Goal: Information Seeking & Learning: Learn about a topic

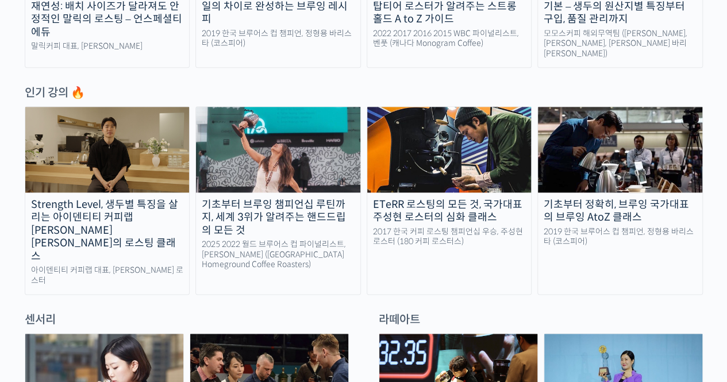
scroll to position [575, 0]
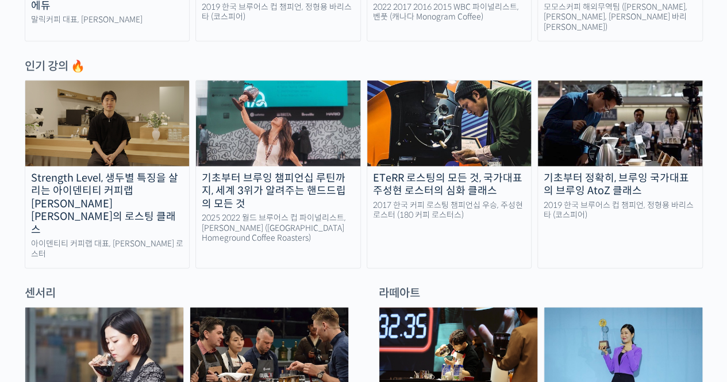
click at [101, 174] on div "Strength Level, 생두별 특징을 살리는 아이덴티티 커피랩 [PERSON_NAME] [PERSON_NAME]의 로스팅 클래스" at bounding box center [107, 204] width 164 height 65
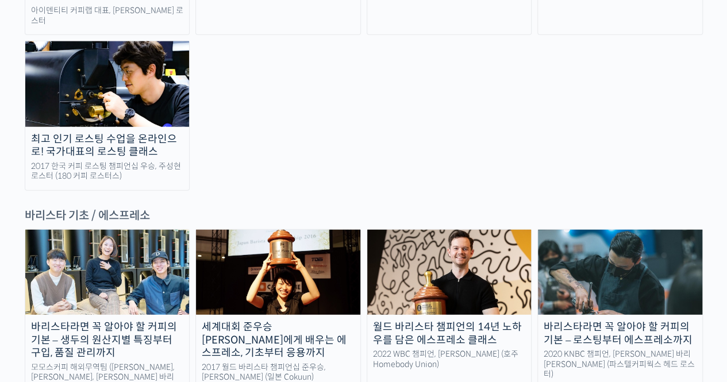
scroll to position [1379, 0]
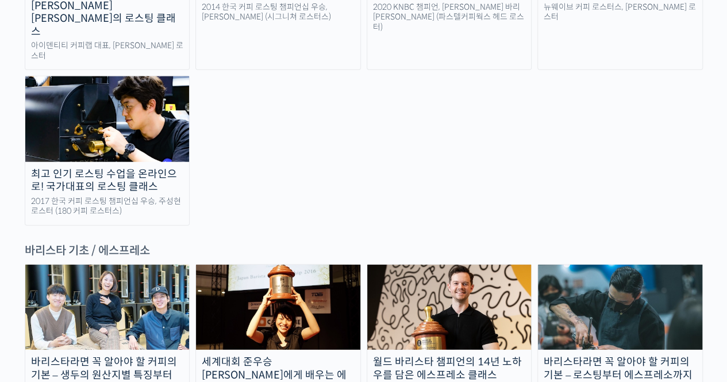
click at [141, 356] on div "바리스타라면 꼭 알아야 할 커피의 기본 – 생두의 원산지별 특징부터 구입, 품질 관리까지" at bounding box center [107, 375] width 164 height 39
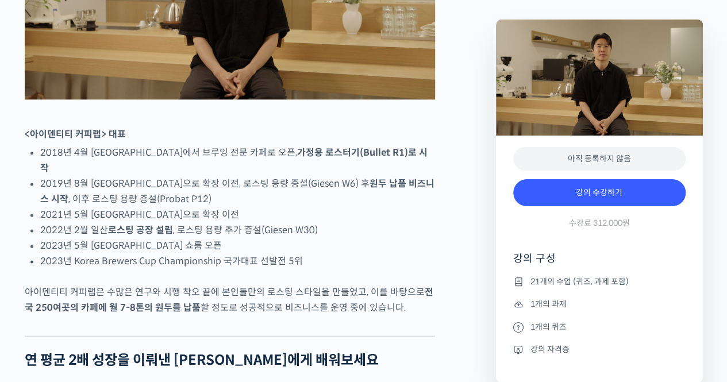
scroll to position [690, 0]
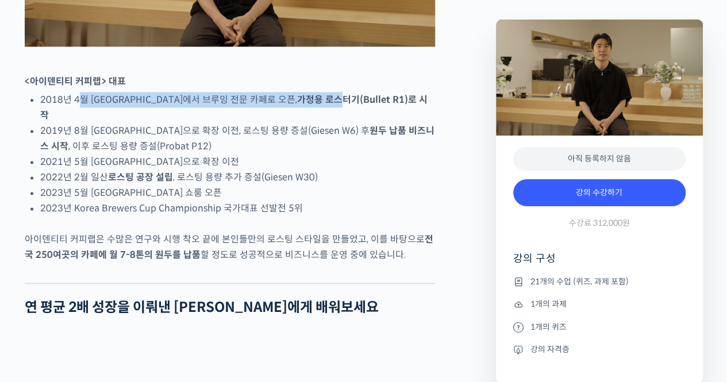
drag, startPoint x: 76, startPoint y: 144, endPoint x: 305, endPoint y: 145, distance: 228.7
click at [301, 123] on li "2018년 4월 서울 효창동에서 브루잉 전문 카페로 오픈, 가정용 로스터기(Bullet R1)로 시작" at bounding box center [237, 107] width 395 height 31
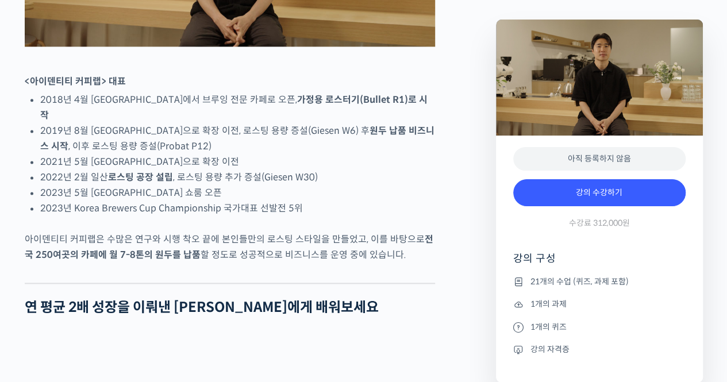
click at [306, 121] on strong "가정용 로스터기(Bullet R1)로 시작" at bounding box center [233, 108] width 387 height 28
drag, startPoint x: 146, startPoint y: 156, endPoint x: 330, endPoint y: 159, distance: 183.9
click at [322, 154] on li "2019년 8월 서울 망원동으로 확장 이전, 로스팅 용량 증설(Giesen W6) 후 원두 납품 비즈니스 시작 , 이후 로스팅 용량 증설(Pr…" at bounding box center [237, 138] width 395 height 31
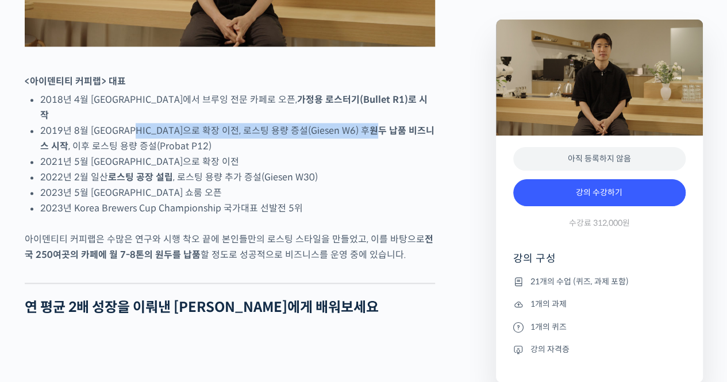
click at [330, 152] on strong "원두 납품 비즈니스 시작" at bounding box center [237, 139] width 394 height 28
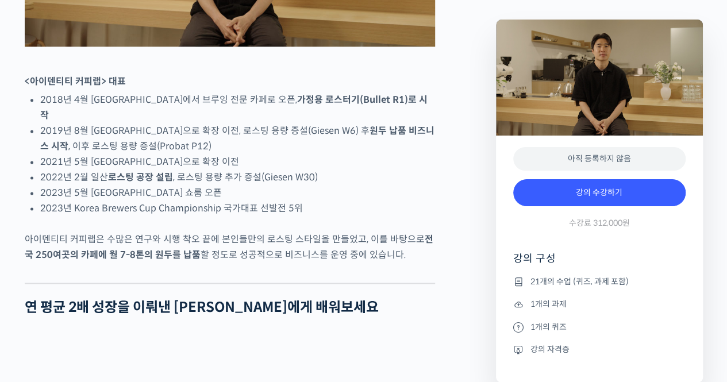
click at [362, 152] on strong "원두 납품 비즈니스 시작" at bounding box center [237, 139] width 394 height 28
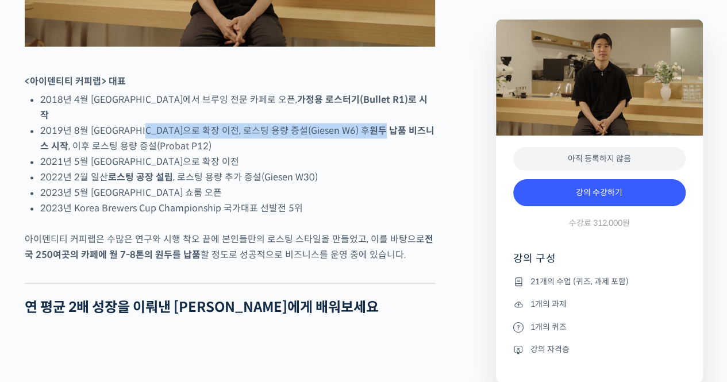
drag, startPoint x: 332, startPoint y: 152, endPoint x: 159, endPoint y: 153, distance: 173.5
click at [159, 153] on li "2019년 8월 서울 망원동으로 확장 이전, 로스팅 용량 증설(Giesen W6) 후 원두 납품 비즈니스 시작 , 이후 로스팅 용량 증설(Pr…" at bounding box center [237, 138] width 395 height 31
drag, startPoint x: 127, startPoint y: 158, endPoint x: 364, endPoint y: 158, distance: 236.7
click at [363, 154] on li "2019년 8월 서울 망원동으로 확장 이전, 로스팅 용량 증설(Giesen W6) 후 원두 납품 비즈니스 시작 , 이후 로스팅 용량 증설(Pr…" at bounding box center [237, 138] width 395 height 31
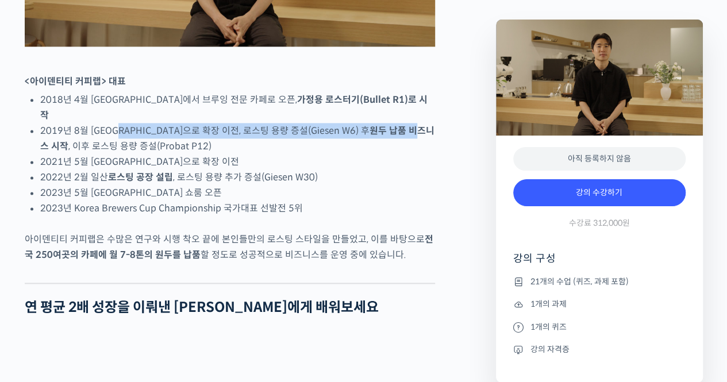
click at [364, 152] on strong "원두 납품 비즈니스 시작" at bounding box center [237, 139] width 394 height 28
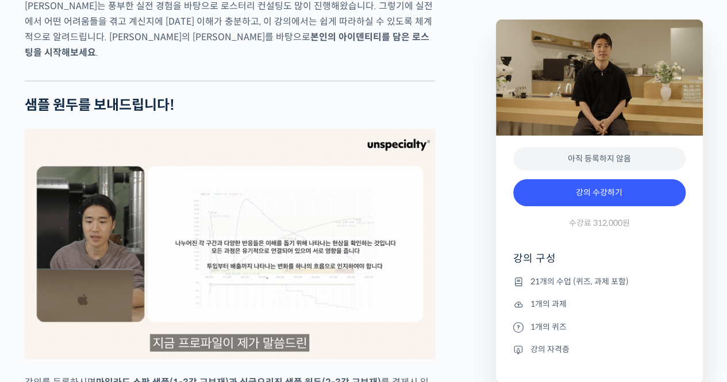
scroll to position [2241, 0]
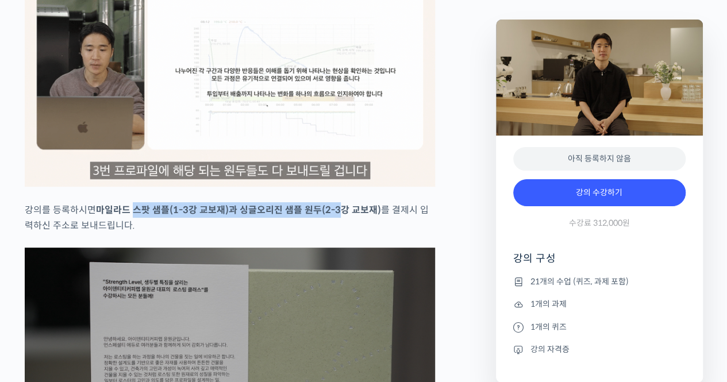
drag, startPoint x: 131, startPoint y: 203, endPoint x: 338, endPoint y: 205, distance: 206.9
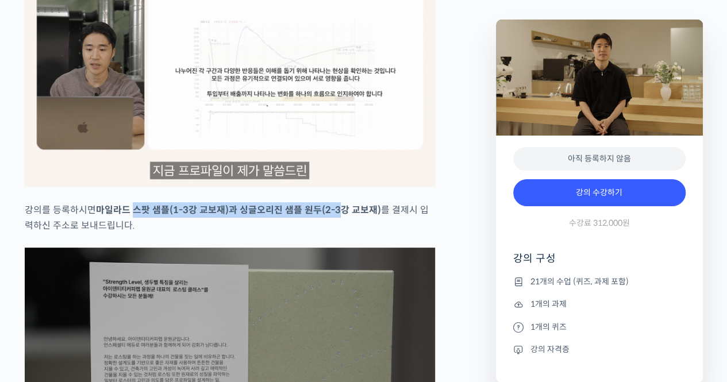
click at [338, 205] on strong "마일라드 스팟 샘플(1-3강 교보재)과 싱글오리진 샘플 원두(2-3강 교보재)" at bounding box center [238, 210] width 285 height 12
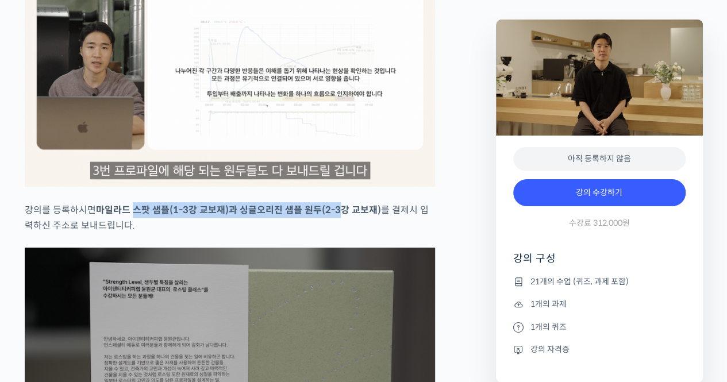
click at [338, 205] on strong "마일라드 스팟 샘플(1-3강 교보재)과 싱글오리진 샘플 원두(2-3강 교보재)" at bounding box center [238, 210] width 285 height 12
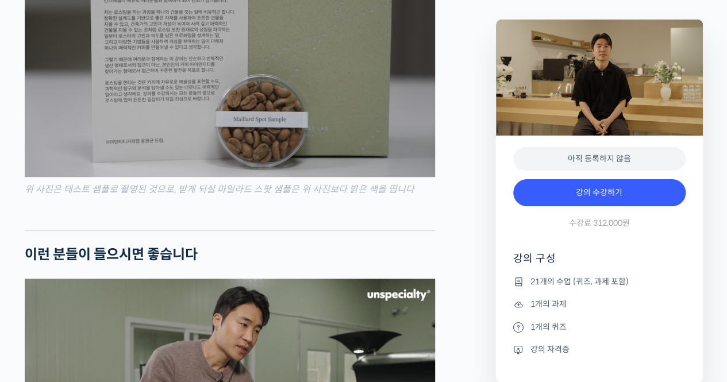
scroll to position [2816, 0]
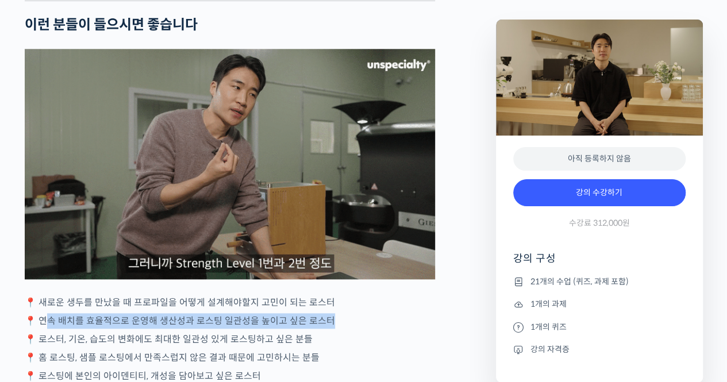
drag, startPoint x: 56, startPoint y: 315, endPoint x: 330, endPoint y: 317, distance: 274.1
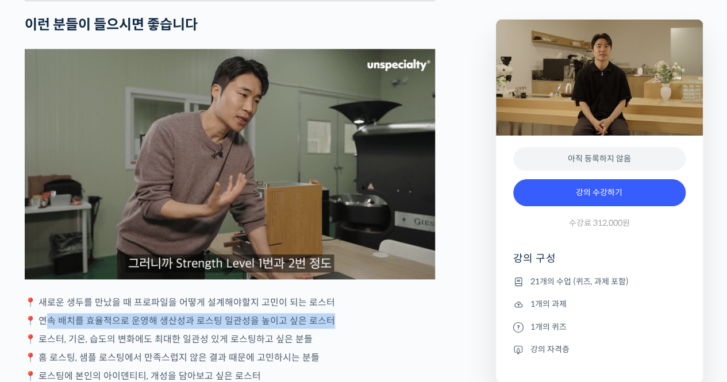
click at [329, 317] on p "📍 연속 배치를 효율적으로 운영해 생산성과 로스팅 일관성을 높이고 싶은 로스터" at bounding box center [230, 321] width 410 height 16
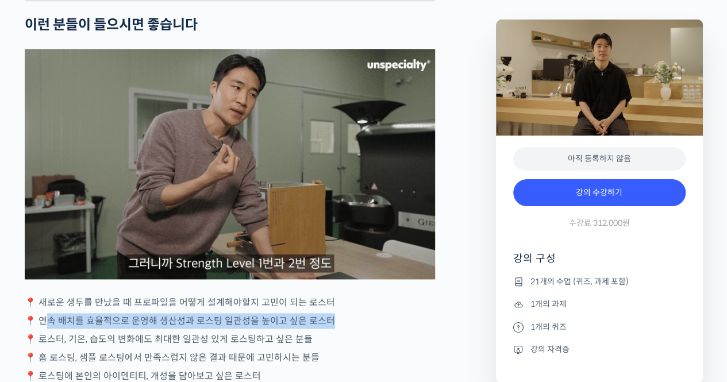
click at [330, 317] on p "📍 연속 배치를 효율적으로 운영해 생산성과 로스팅 일관성을 높이고 싶은 로스터" at bounding box center [230, 321] width 410 height 16
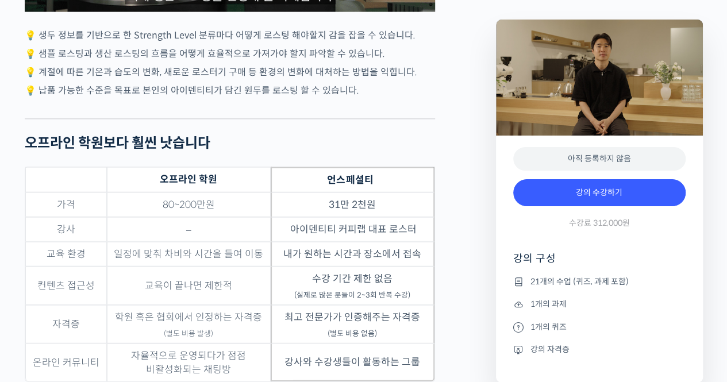
scroll to position [3505, 0]
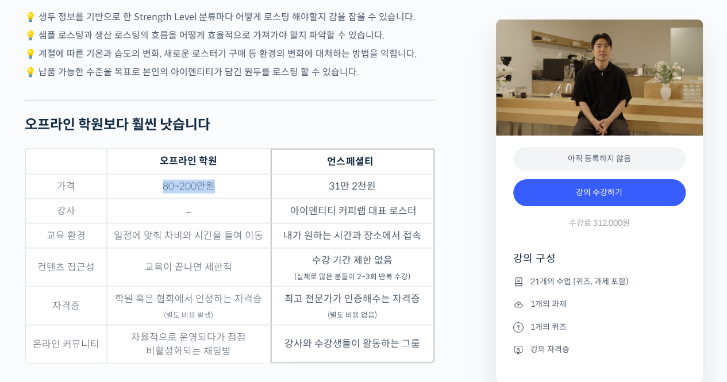
drag, startPoint x: 163, startPoint y: 180, endPoint x: 219, endPoint y: 196, distance: 57.9
click at [225, 183] on td "80~200만원" at bounding box center [189, 186] width 164 height 25
drag, startPoint x: 139, startPoint y: 228, endPoint x: 256, endPoint y: 231, distance: 117.3
click at [255, 232] on td "일정에 맞춰 차비와 시간을 들여 이동" at bounding box center [189, 236] width 164 height 25
drag, startPoint x: 338, startPoint y: 231, endPoint x: 391, endPoint y: 230, distance: 53.4
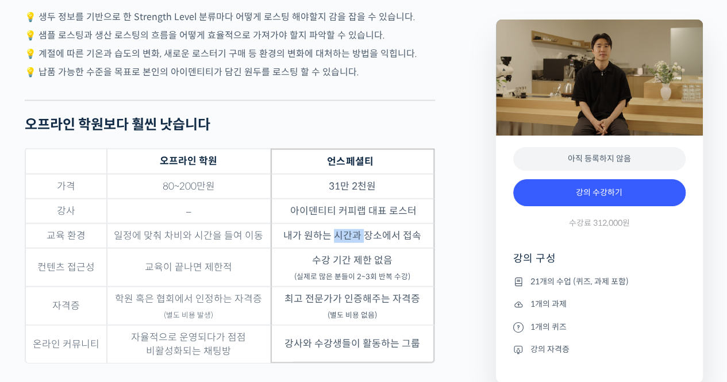
click at [385, 231] on td "내가 원하는 시간과 장소에서 접속" at bounding box center [353, 236] width 164 height 25
click at [460, 192] on div "윤원균 로스터를 소개합니다! <아이덴티티 커피랩> 대표 2018년 4월 서울 효창동에서 브루잉 전문 카페로 오픈, 가정용 로스터기(Bulle…" at bounding box center [254, 311] width 471 height 6687
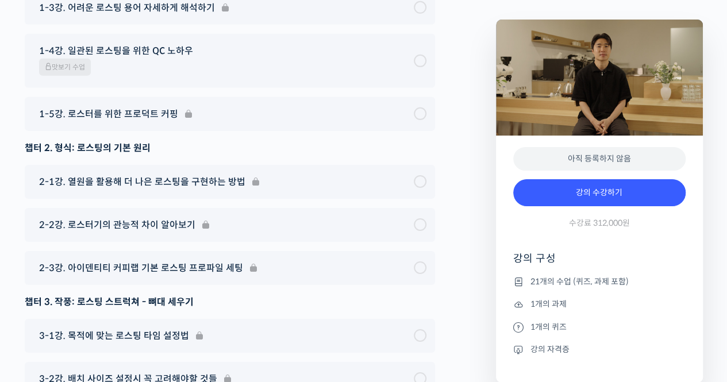
scroll to position [6148, 0]
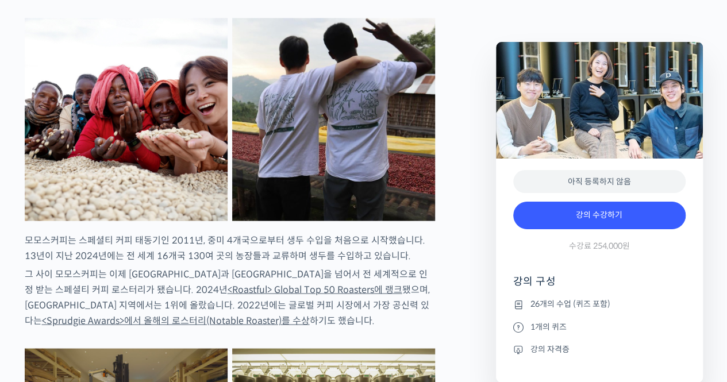
scroll to position [1034, 0]
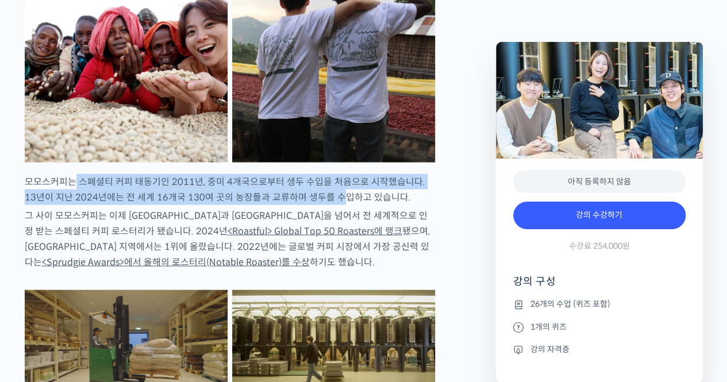
drag, startPoint x: 76, startPoint y: 222, endPoint x: 321, endPoint y: 236, distance: 245.7
click at [321, 205] on p "모모스커피는 스페셜티 커피 태동기인 2011년, 중미 4개국으로부터 생두 수입을 처음으로 시작했습니다. 13년이 지난 2024년에는 전 세계 …" at bounding box center [230, 189] width 410 height 31
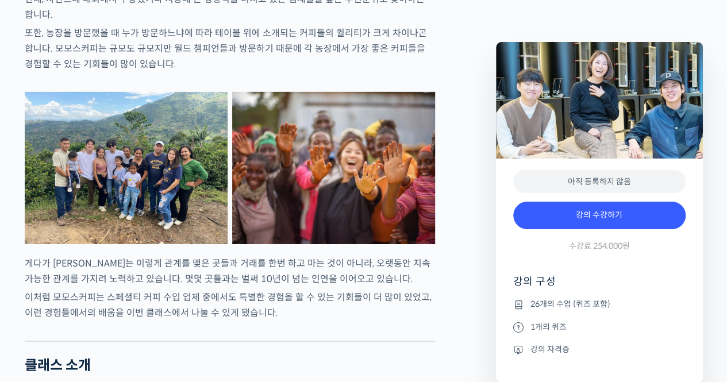
scroll to position [2011, 0]
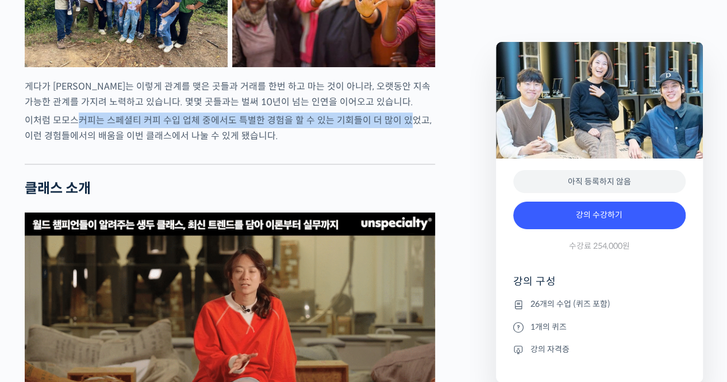
drag, startPoint x: 80, startPoint y: 144, endPoint x: 399, endPoint y: 144, distance: 318.9
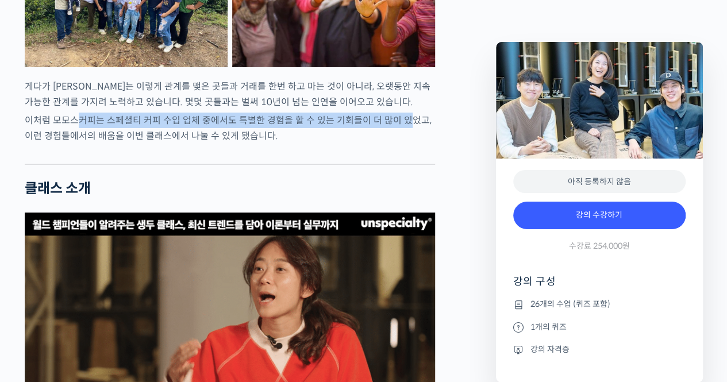
click at [399, 144] on p "이처럼 모모스커피는 스페셜티 커피 수입 업체 중에서도 특별한 경험을 할 수 있는 기회들이 더 많이 있었고, 이런 경험들에서의 배움을 이번 클래…" at bounding box center [230, 128] width 410 height 31
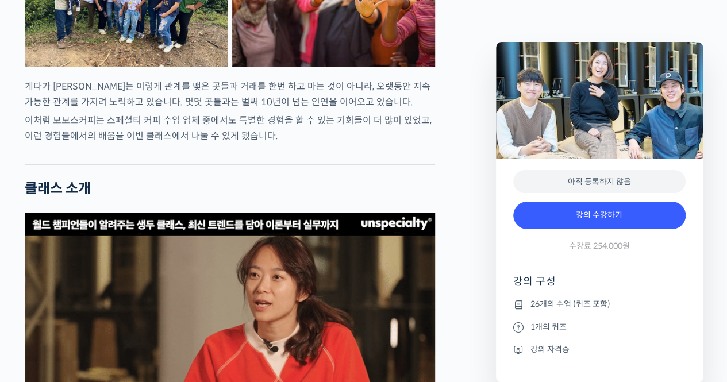
click at [146, 144] on p "이처럼 모모스커피는 스페셜티 커피 수입 업체 중에서도 특별한 경험을 할 수 있는 기회들이 더 많이 있었고, 이런 경험들에서의 배움을 이번 클래…" at bounding box center [230, 128] width 410 height 31
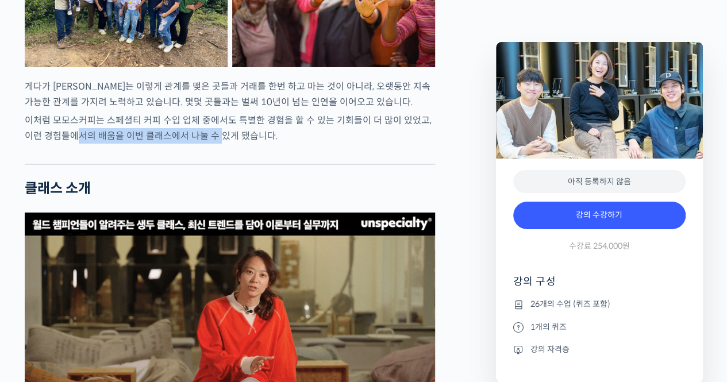
drag, startPoint x: 132, startPoint y: 162, endPoint x: 214, endPoint y: 165, distance: 81.6
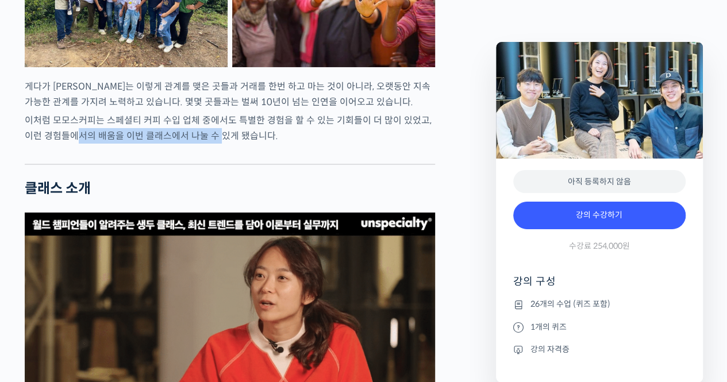
click at [211, 144] on p "이처럼 모모스커피는 스페셜티 커피 수입 업체 중에서도 특별한 경험을 할 수 있는 기회들이 더 많이 있었고, 이런 경험들에서의 배움을 이번 클래…" at bounding box center [230, 128] width 410 height 31
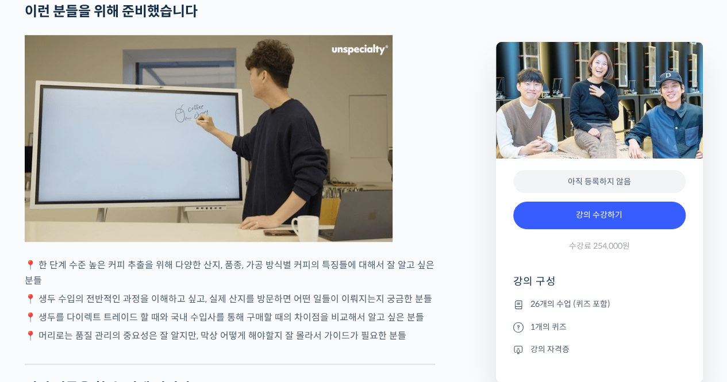
scroll to position [2586, 0]
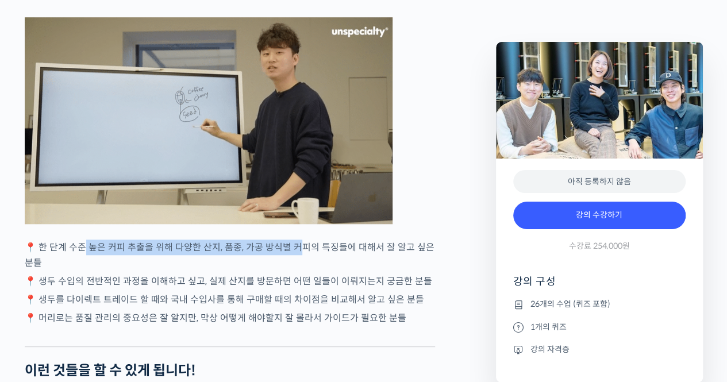
drag, startPoint x: 83, startPoint y: 267, endPoint x: 302, endPoint y: 273, distance: 219.6
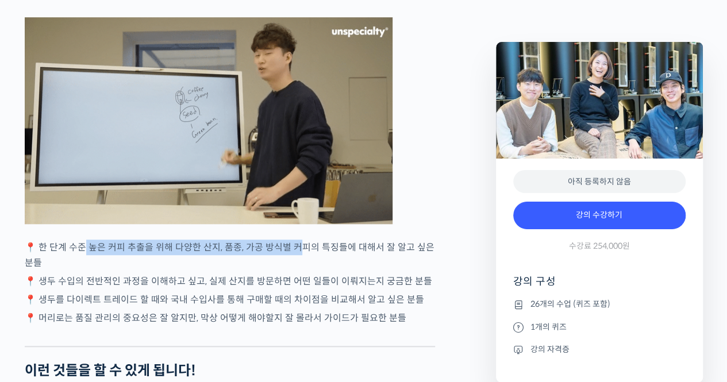
click at [296, 271] on p "📍 한 단계 수준 높은 커피 추출을 위해 다양한 산지, 품종, 가공 방식별 커피의 특징들에 대해서 잘 알고 싶은 분들" at bounding box center [230, 255] width 410 height 31
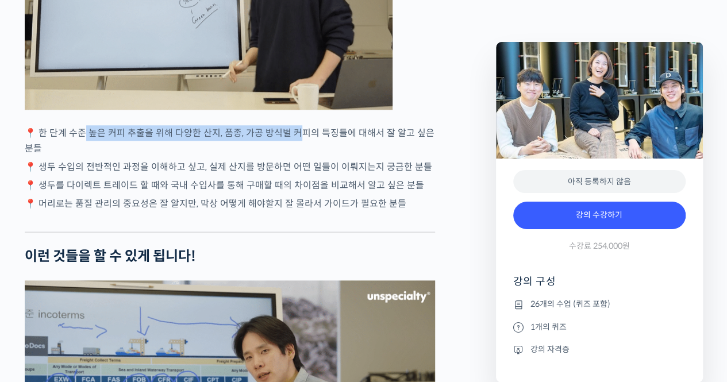
scroll to position [2701, 0]
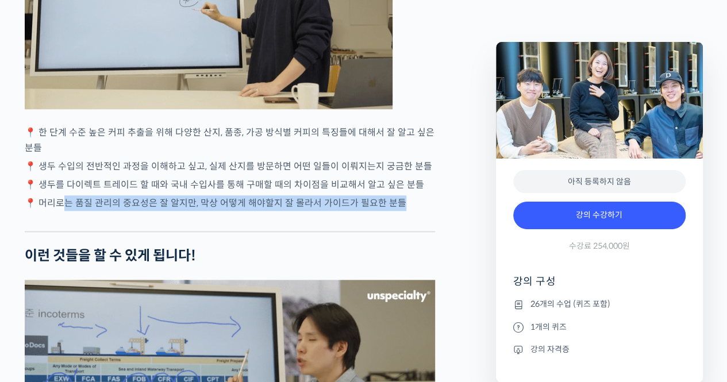
drag, startPoint x: 149, startPoint y: 233, endPoint x: 313, endPoint y: 237, distance: 163.2
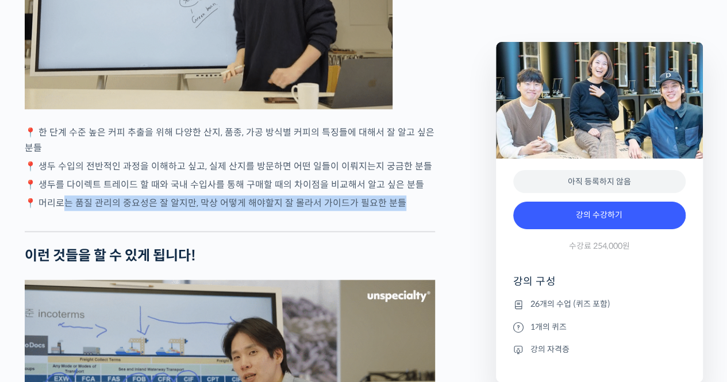
click at [302, 240] on div "모모스커피 해외무역팀을 소개합니다! 전주연 바리스타 는 2019년 미국 보스턴에서 열린 World Barista Championship에 한국…" at bounding box center [230, 336] width 410 height 5126
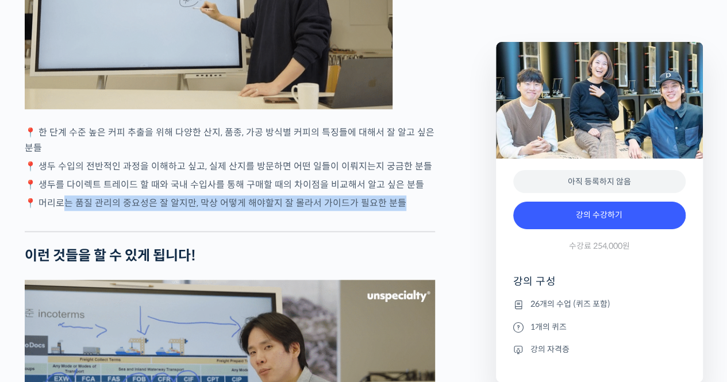
click at [313, 211] on p "📍 머리로는 품질 관리의 중요성은 잘 알지만, 막상 어떻게 해야할지 잘 몰라서 가이드가 필요한 분들" at bounding box center [230, 203] width 410 height 16
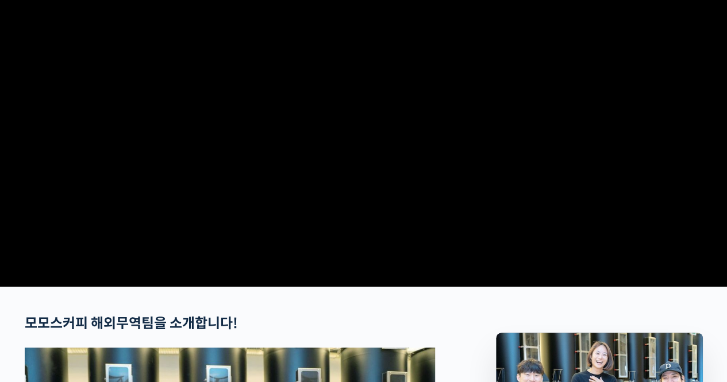
scroll to position [0, 0]
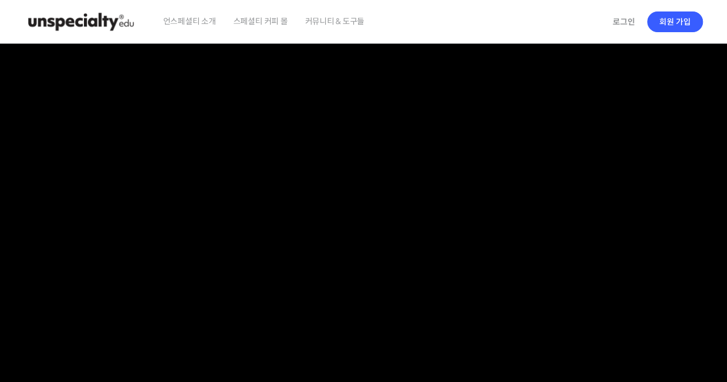
click at [268, 22] on span "스페셜티 커피 몰" at bounding box center [260, 21] width 55 height 44
click at [61, 20] on img at bounding box center [81, 22] width 113 height 34
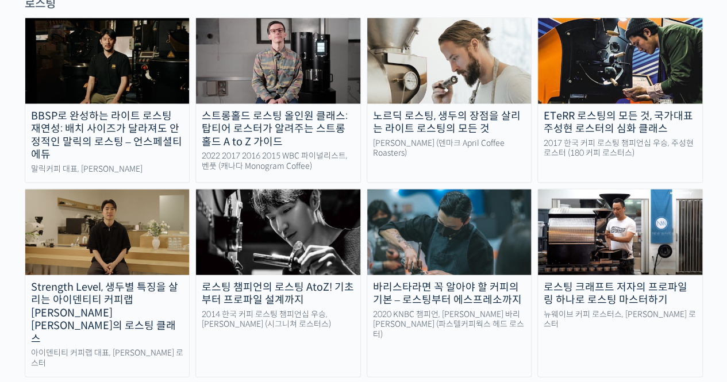
scroll to position [977, 0]
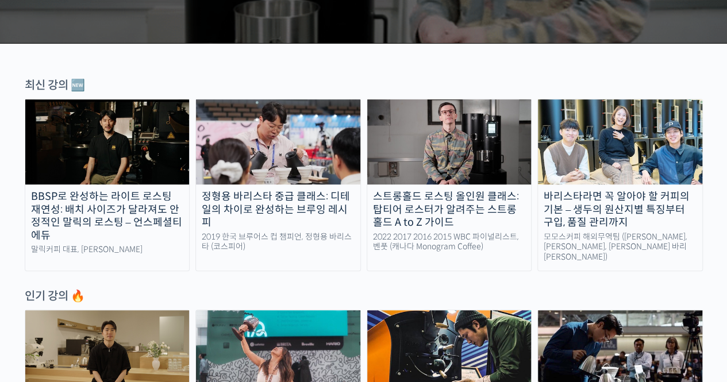
scroll to position [115, 0]
